Goal: Task Accomplishment & Management: Use online tool/utility

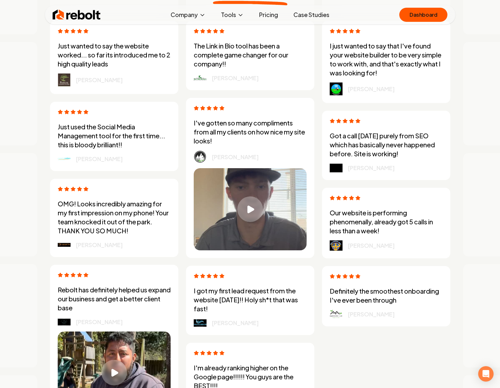
scroll to position [3375, 0]
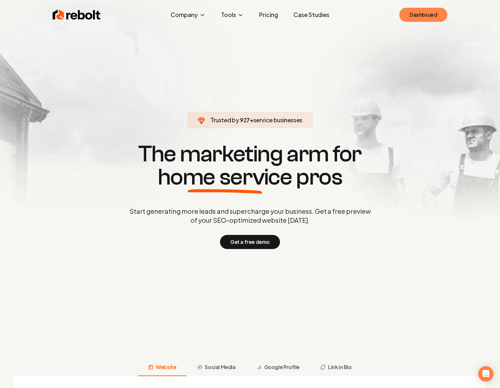
click at [430, 14] on link "Dashboard" at bounding box center [424, 15] width 48 height 14
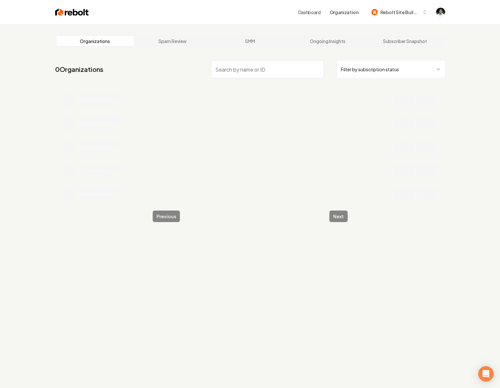
click at [253, 73] on input "search" at bounding box center [267, 69] width 113 height 18
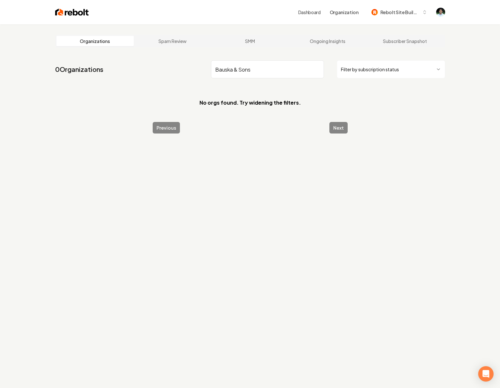
click at [216, 68] on input "Bauska & Sons" at bounding box center [267, 69] width 113 height 18
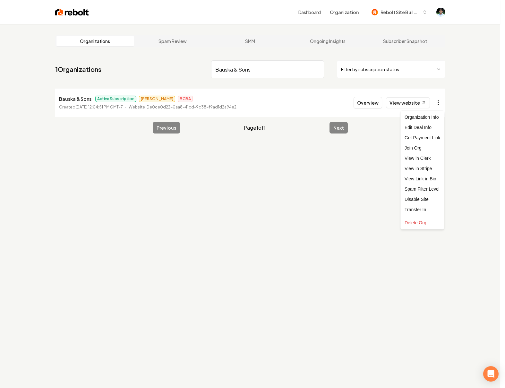
click at [434, 104] on html "Dashboard Organization Rebolt Site Builder Organizations Spam Review SMM Ongoin…" at bounding box center [252, 194] width 505 height 388
click at [428, 170] on link "View in Stripe" at bounding box center [422, 168] width 41 height 10
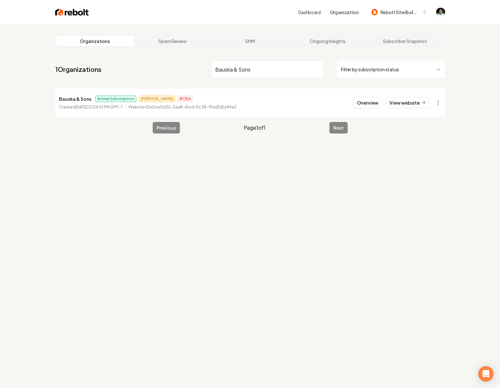
click at [290, 69] on input "Bauska & Sons" at bounding box center [267, 69] width 113 height 18
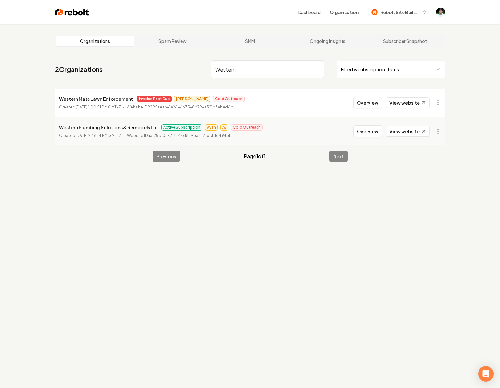
click at [249, 74] on input "Western" at bounding box center [267, 69] width 113 height 18
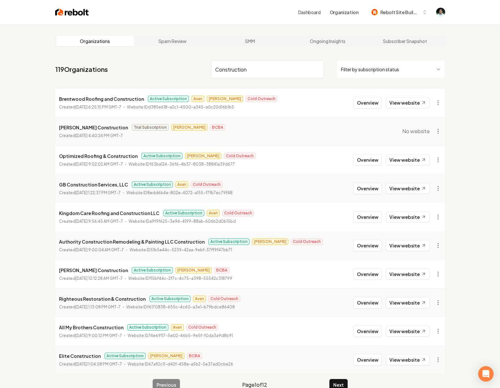
type input "Construction"
